Goal: Navigation & Orientation: Find specific page/section

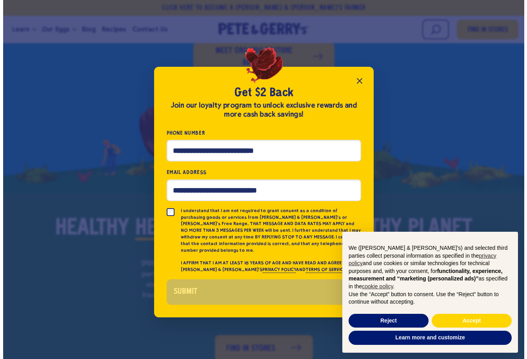
scroll to position [355, 0]
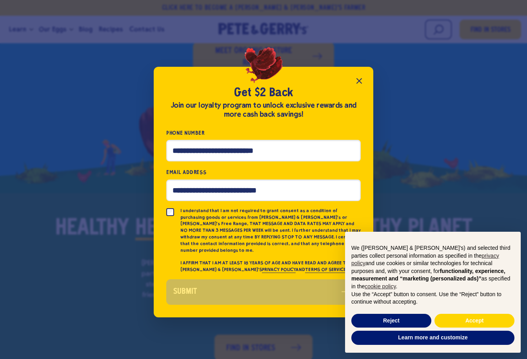
click at [359, 83] on icon "Close popup" at bounding box center [359, 80] width 5 height 5
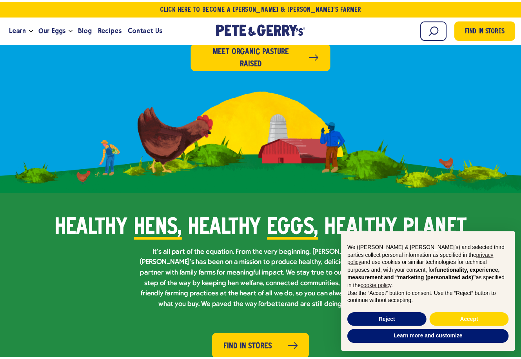
scroll to position [353, 0]
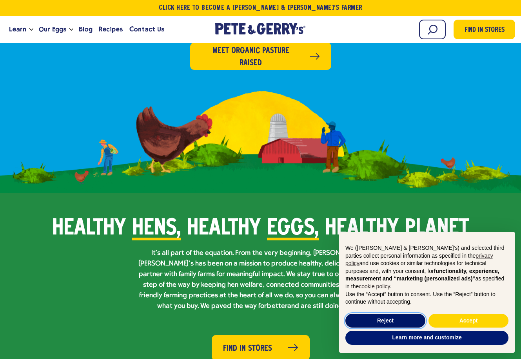
click at [405, 321] on button "Reject" at bounding box center [386, 320] width 80 height 14
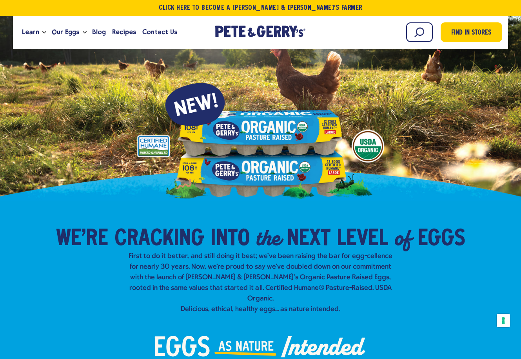
scroll to position [0, 0]
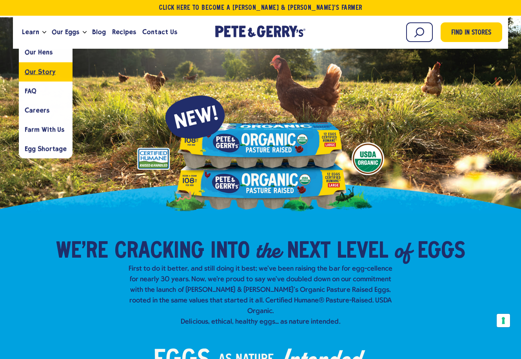
click at [33, 73] on span "Our Story" at bounding box center [40, 71] width 31 height 7
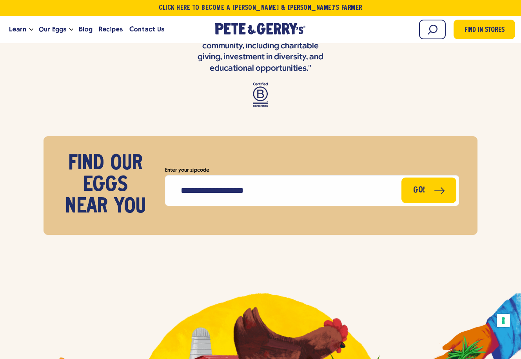
scroll to position [3054, 0]
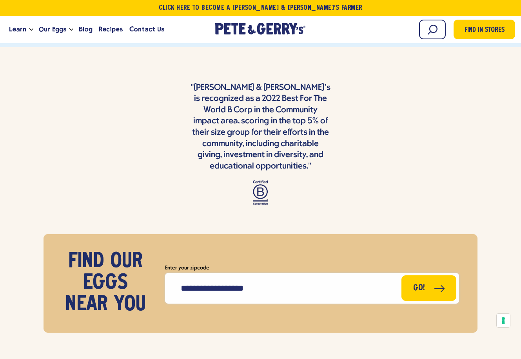
click at [296, 273] on input "Enter your zipcode" at bounding box center [312, 288] width 294 height 31
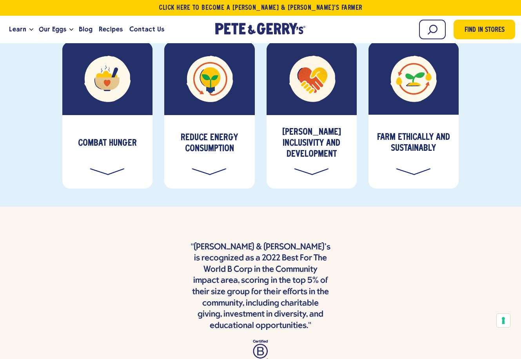
scroll to position [2819, 0]
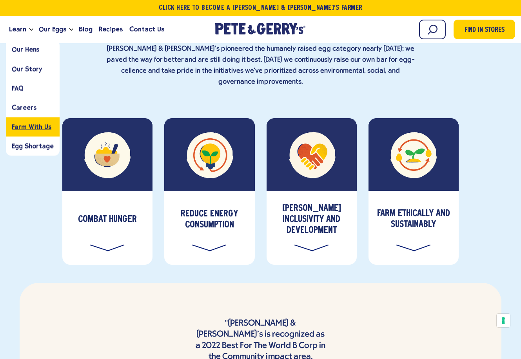
click at [26, 128] on span "Farm With Us" at bounding box center [32, 126] width 40 height 7
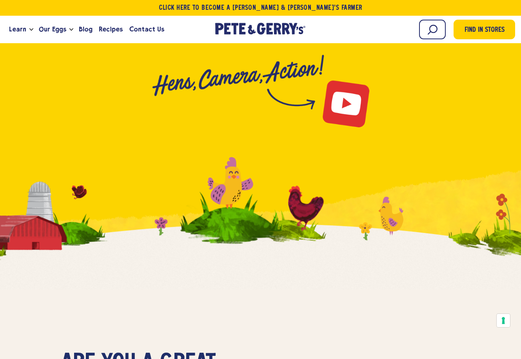
scroll to position [1766, 0]
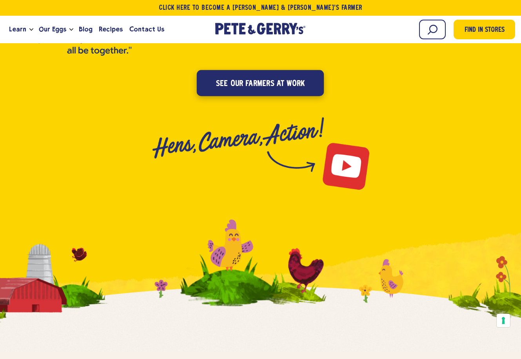
click at [274, 70] on link "see our farmers at work" at bounding box center [260, 83] width 127 height 26
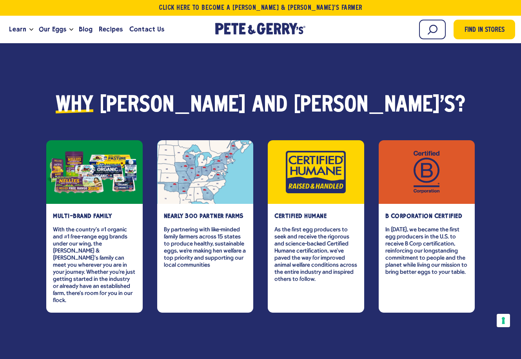
scroll to position [902, 0]
